Goal: Communication & Community: Connect with others

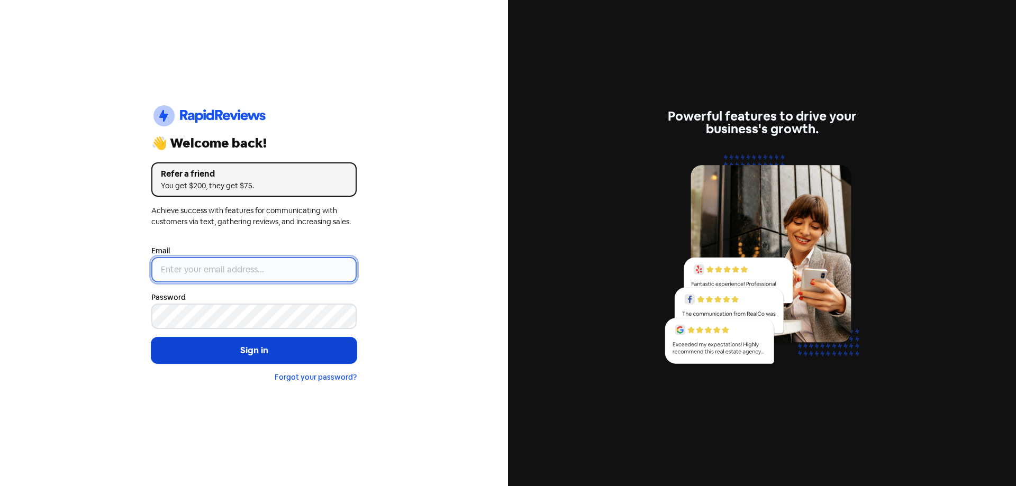
type input "[EMAIL_ADDRESS][DOMAIN_NAME]"
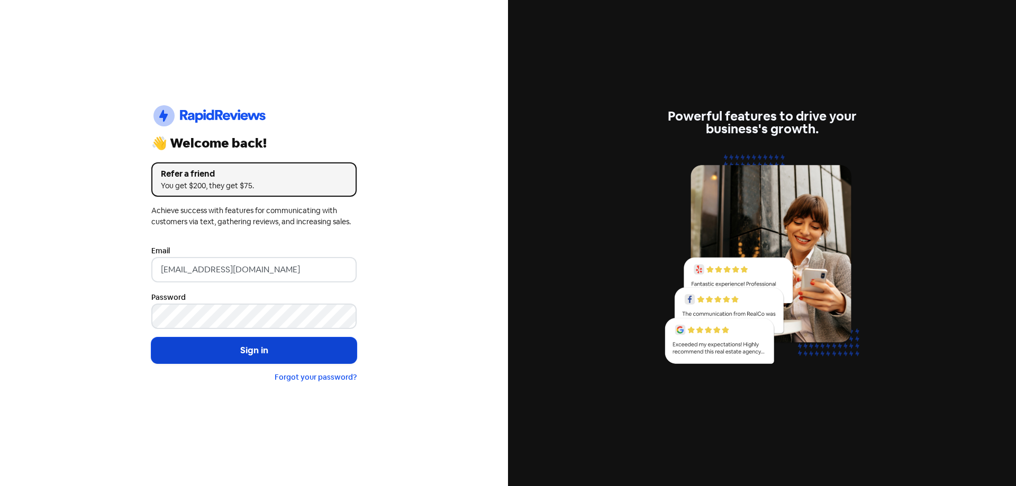
click at [264, 352] on button "Sign in" at bounding box center [253, 350] width 205 height 26
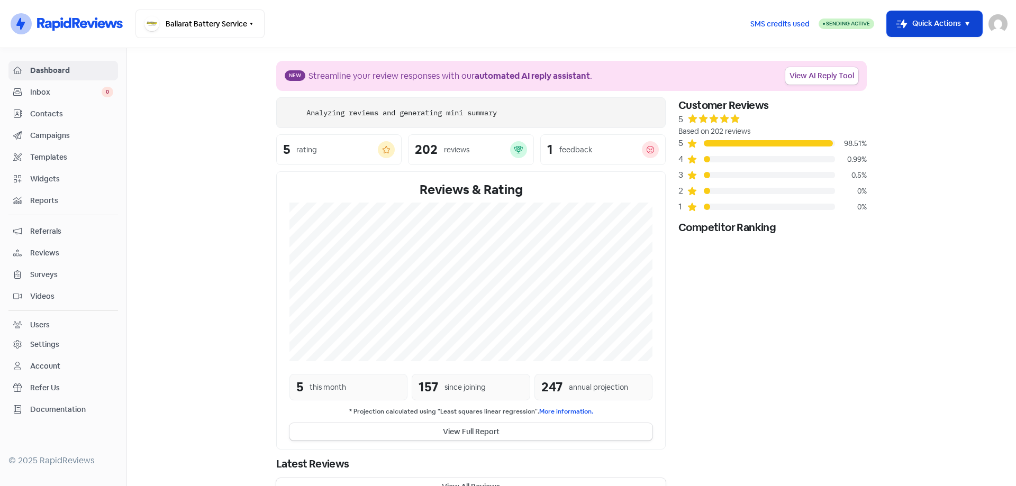
click at [960, 25] on button "Icon For Thunder-move Quick Actions" at bounding box center [933, 23] width 95 height 25
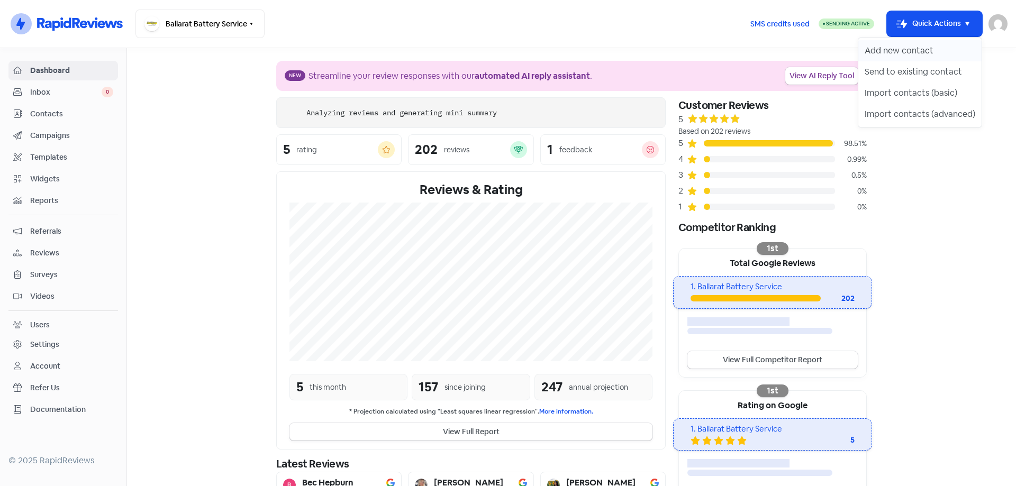
click at [921, 50] on button "Add new contact" at bounding box center [919, 50] width 123 height 21
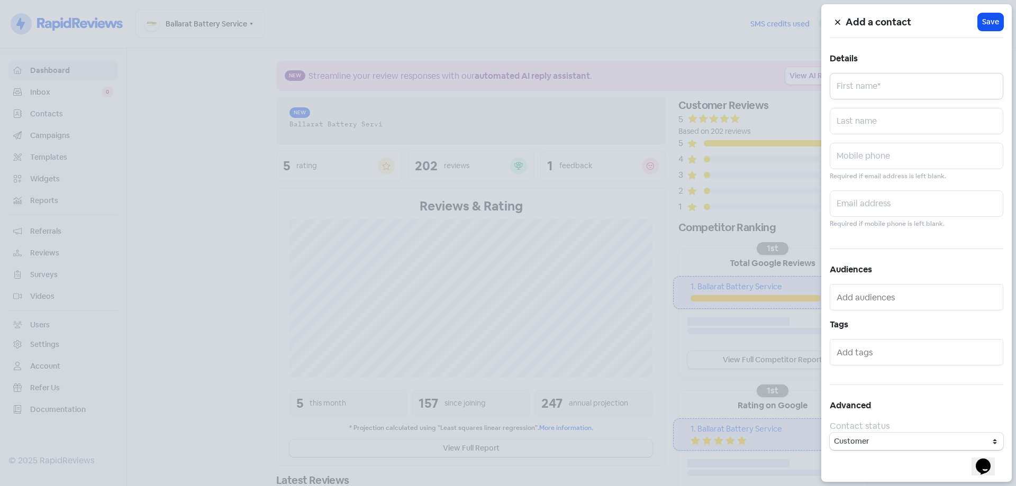
drag, startPoint x: 855, startPoint y: 94, endPoint x: 860, endPoint y: 81, distance: 13.3
click at [857, 86] on input "text" at bounding box center [915, 86] width 173 height 26
type input "Valued customer"
click at [893, 153] on input "text" at bounding box center [915, 156] width 173 height 26
type input "0431278377"
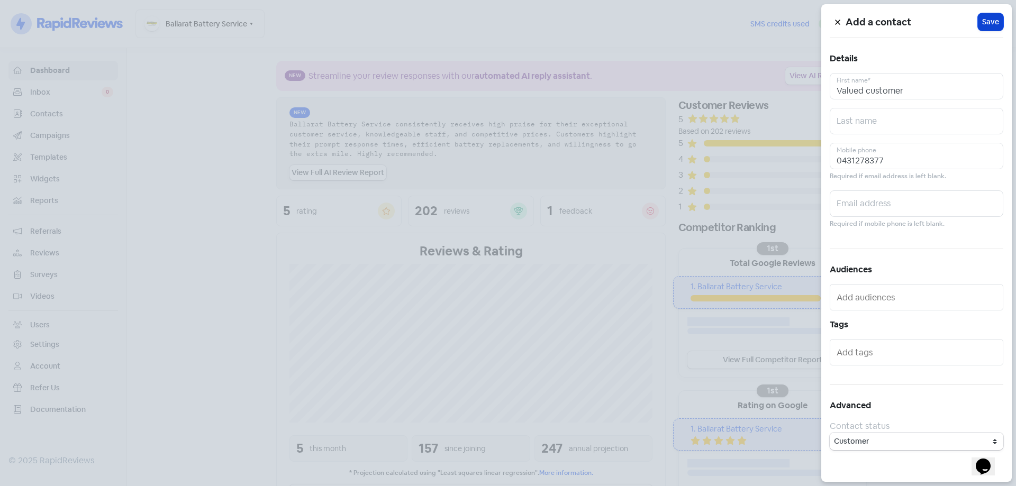
click at [985, 30] on button "Icon For Loading Save" at bounding box center [989, 21] width 25 height 17
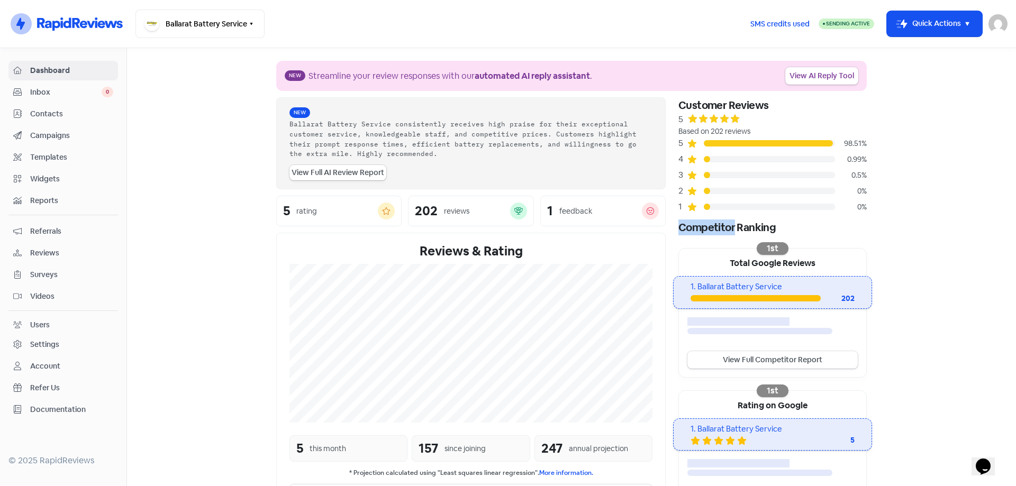
drag, startPoint x: 677, startPoint y: 228, endPoint x: 729, endPoint y: 223, distance: 52.1
click at [729, 223] on div "Competitor Ranking" at bounding box center [772, 228] width 188 height 16
click at [47, 119] on span "Contacts" at bounding box center [71, 113] width 83 height 11
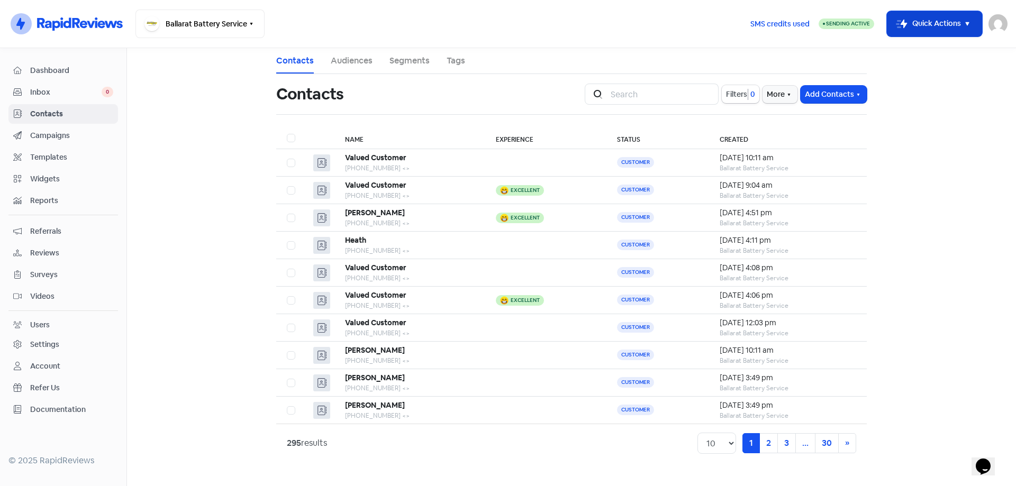
click at [962, 29] on icon "button" at bounding box center [967, 23] width 13 height 13
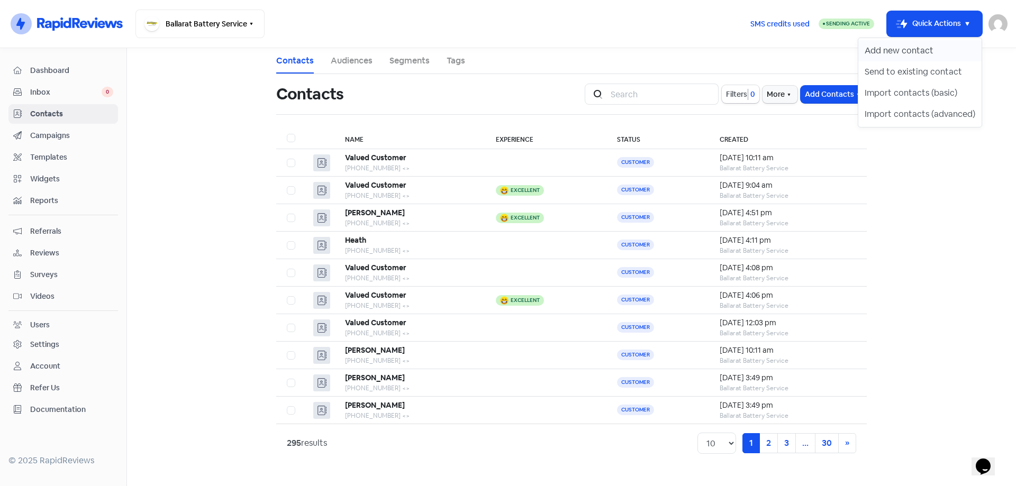
click at [895, 42] on button "Add new contact" at bounding box center [919, 50] width 123 height 21
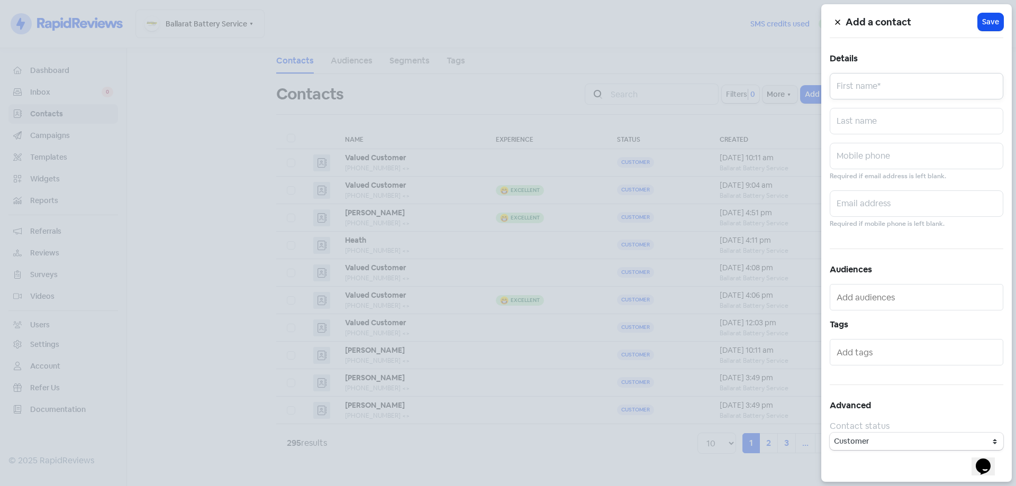
click at [895, 89] on input "text" at bounding box center [915, 86] width 173 height 26
type input "[PERSON_NAME]"
paste input "0407 415 948"
click at [872, 162] on input "0407 415 948" at bounding box center [915, 156] width 173 height 26
click at [859, 160] on input "0407 415948" at bounding box center [915, 156] width 173 height 26
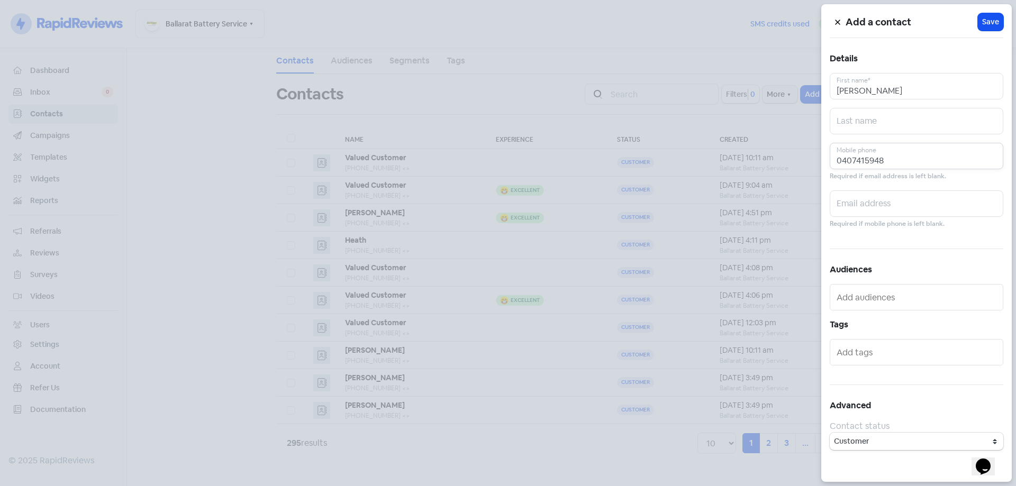
type input "0407415948"
click at [1007, 25] on div "Add a contact Icon For Loading Save Details [PERSON_NAME] First name* Last name…" at bounding box center [916, 243] width 190 height 478
click at [992, 30] on button "Icon For Loading Save" at bounding box center [989, 21] width 25 height 17
